Goal: Task Accomplishment & Management: Use online tool/utility

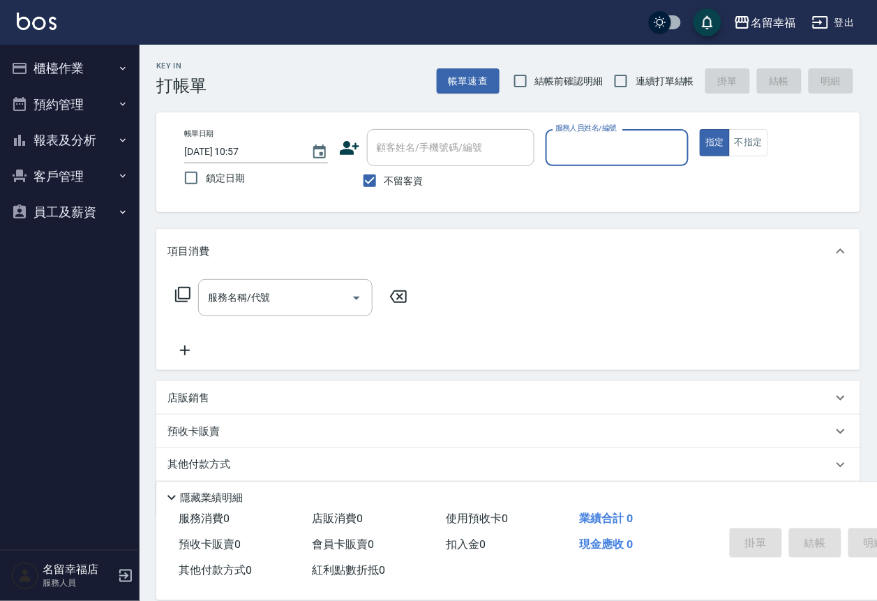
click at [53, 68] on button "櫃檯作業" at bounding box center [70, 68] width 128 height 36
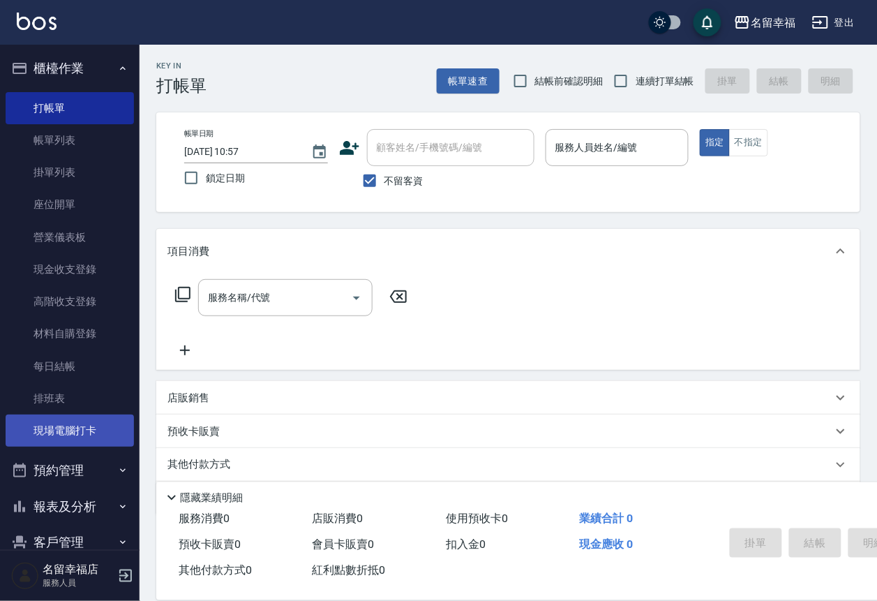
click at [82, 446] on link "現場電腦打卡" at bounding box center [70, 430] width 128 height 32
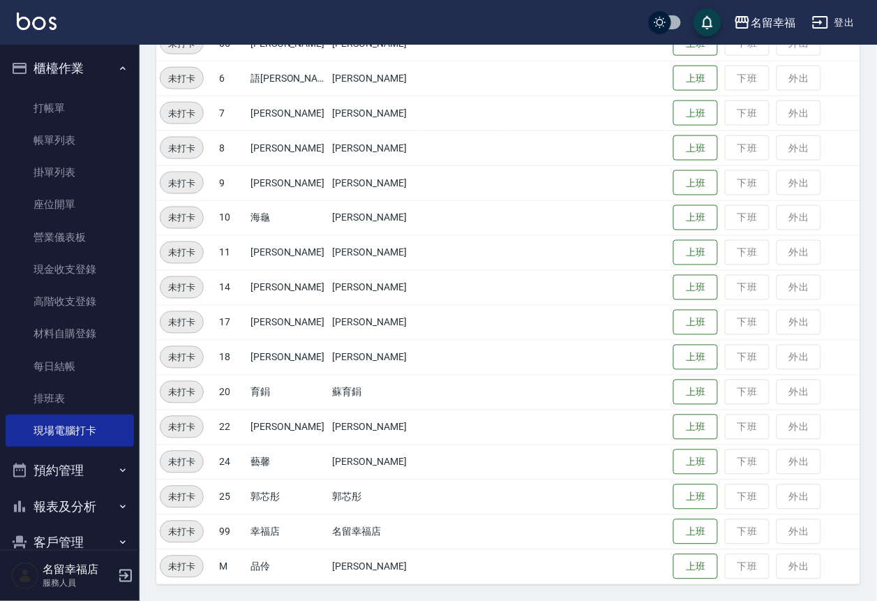
scroll to position [412, 0]
click at [692, 292] on button "上班" at bounding box center [695, 287] width 45 height 24
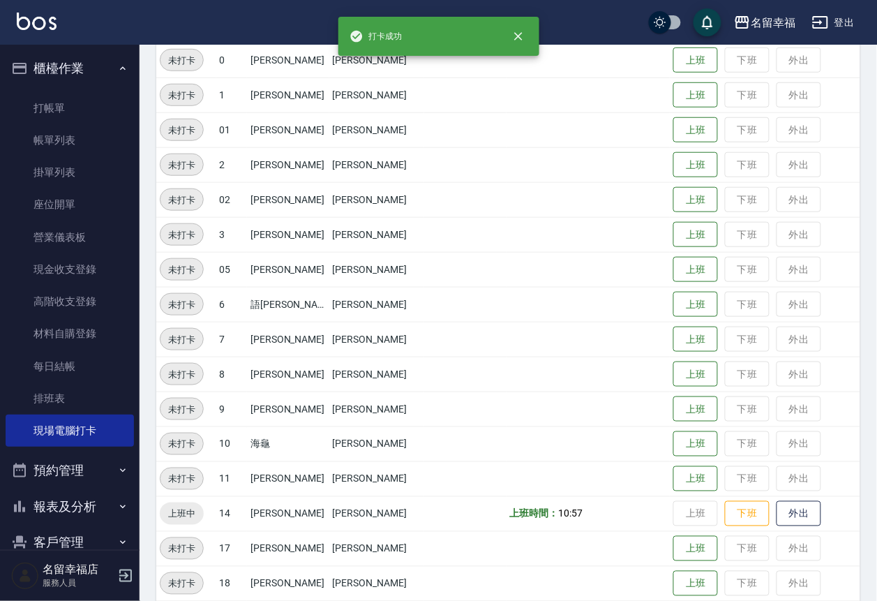
scroll to position [307, 0]
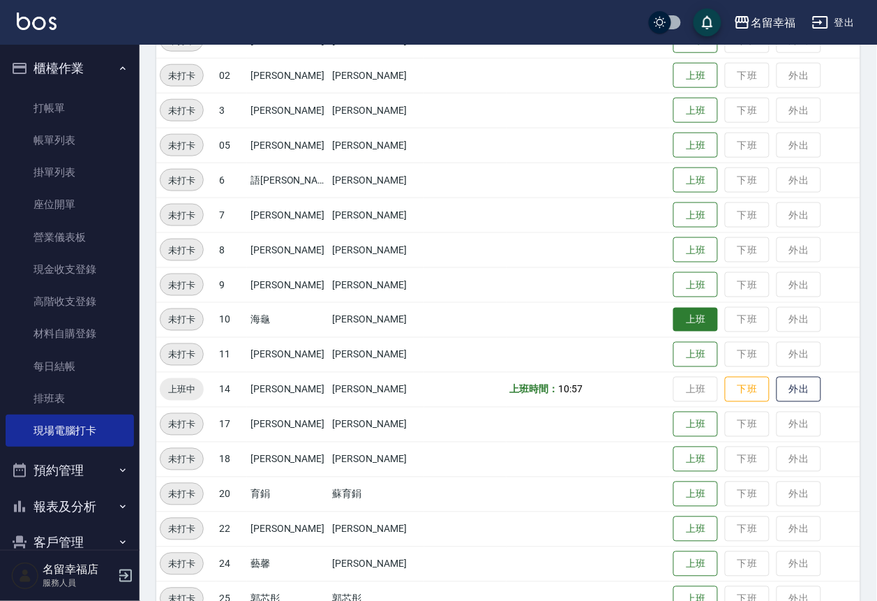
click at [684, 317] on button "上班" at bounding box center [695, 320] width 45 height 24
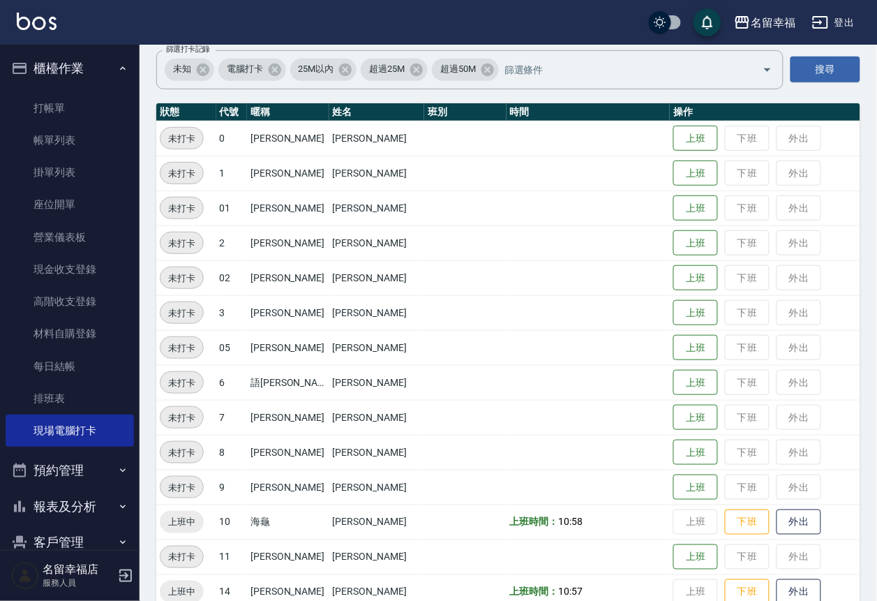
scroll to position [97, 0]
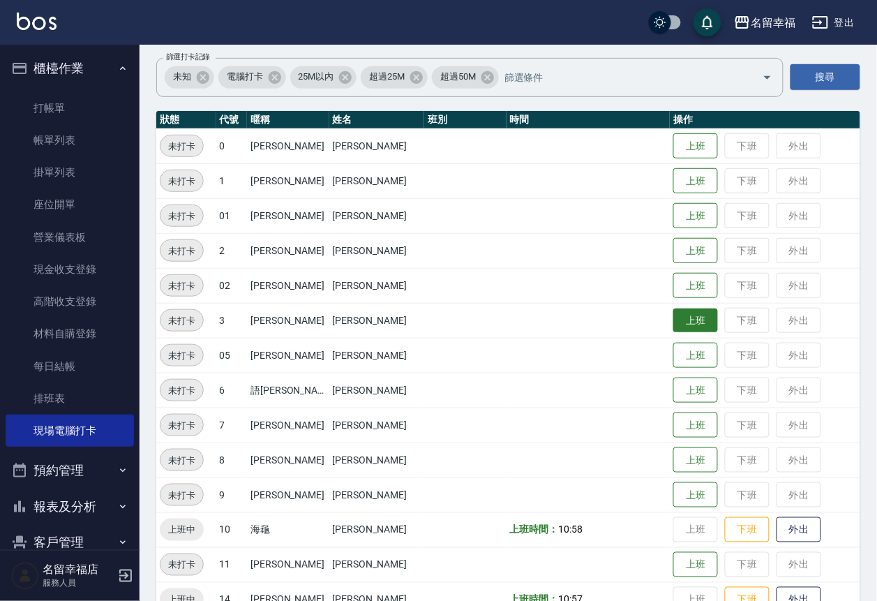
click at [680, 313] on button "上班" at bounding box center [695, 320] width 45 height 24
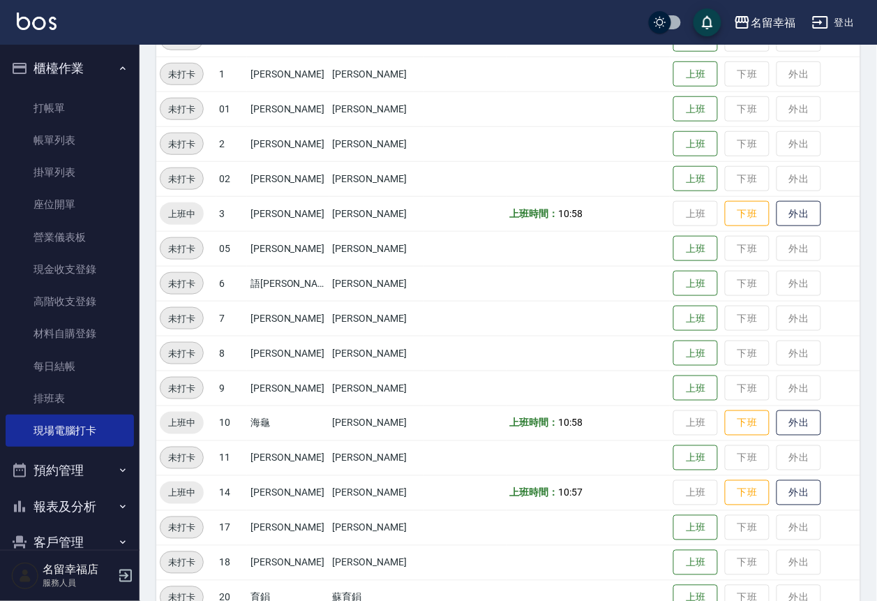
scroll to position [202, 0]
